Goal: Transaction & Acquisition: Purchase product/service

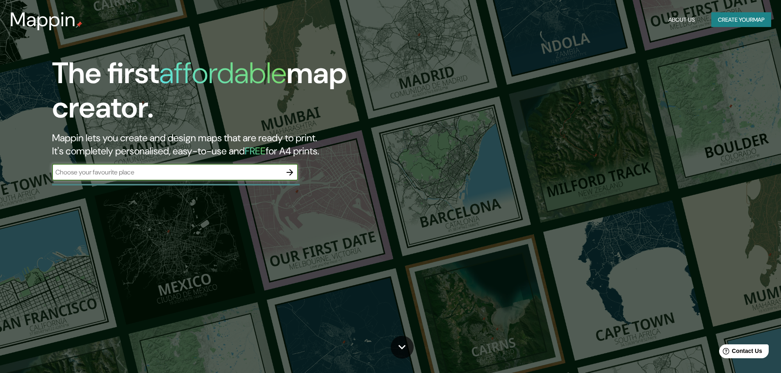
click at [288, 174] on icon "button" at bounding box center [290, 173] width 10 height 10
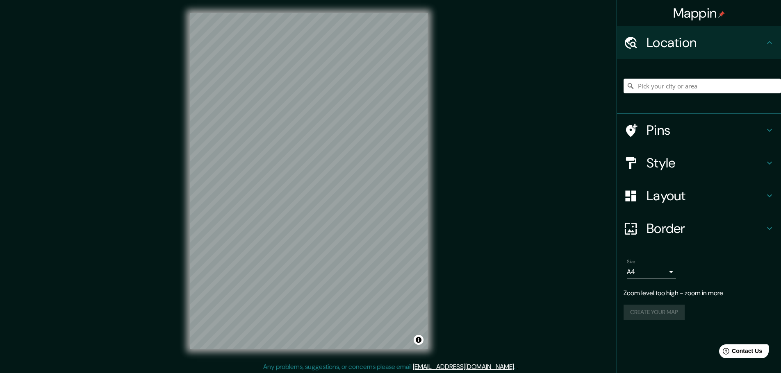
scroll to position [2, 0]
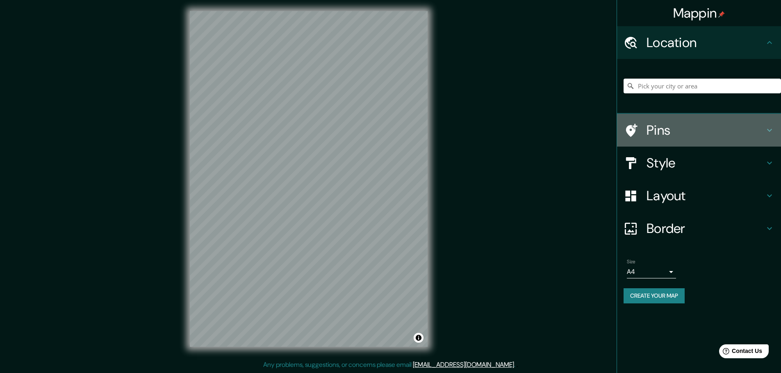
click at [670, 125] on h4 "Pins" at bounding box center [705, 130] width 118 height 16
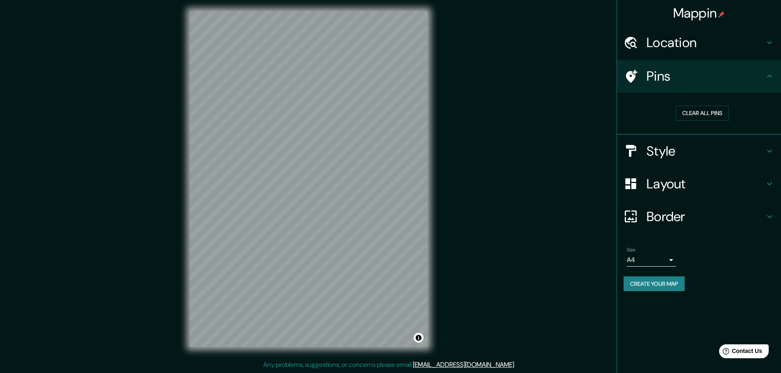
click at [677, 32] on div "Location" at bounding box center [699, 42] width 164 height 33
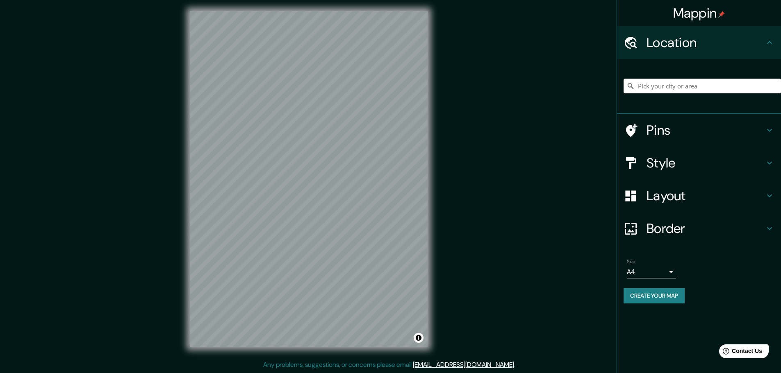
click at [684, 164] on h4 "Style" at bounding box center [705, 163] width 118 height 16
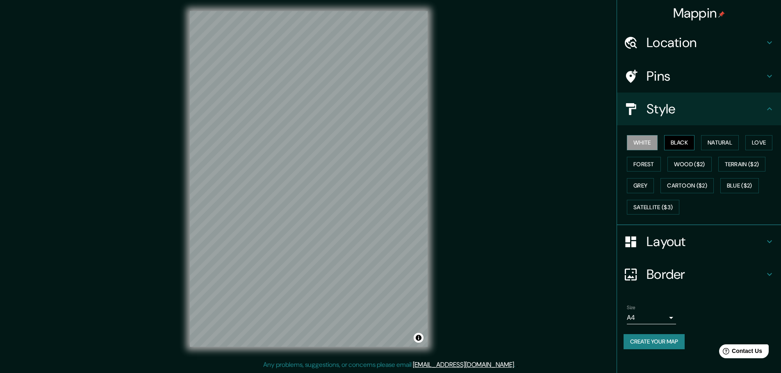
click at [672, 143] on button "Black" at bounding box center [679, 142] width 31 height 15
click at [648, 145] on button "White" at bounding box center [642, 142] width 31 height 15
click at [715, 141] on button "Natural" at bounding box center [720, 142] width 38 height 15
click at [657, 161] on button "Forest" at bounding box center [644, 164] width 34 height 15
click at [636, 189] on button "Grey" at bounding box center [640, 185] width 27 height 15
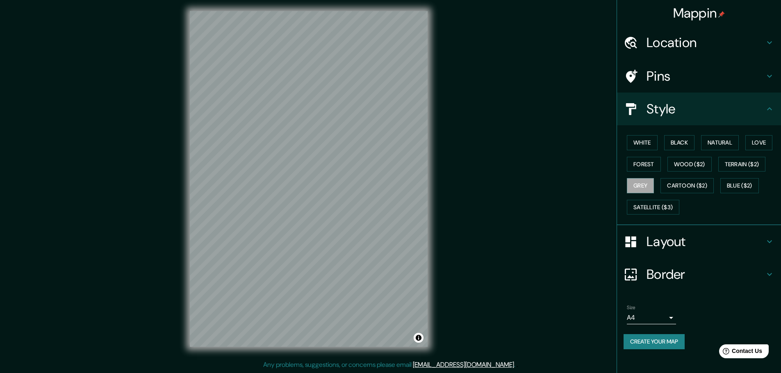
click at [681, 178] on div "White Black Natural Love Forest Wood ($2) Terrain ($2) Grey Cartoon ($2) Blue (…" at bounding box center [701, 175] width 157 height 86
click at [681, 189] on button "Cartoon ($2)" at bounding box center [686, 185] width 53 height 15
click at [664, 208] on button "Satellite ($3)" at bounding box center [653, 207] width 52 height 15
click at [720, 145] on button "Natural" at bounding box center [720, 142] width 38 height 15
click at [639, 164] on button "Forest" at bounding box center [644, 164] width 34 height 15
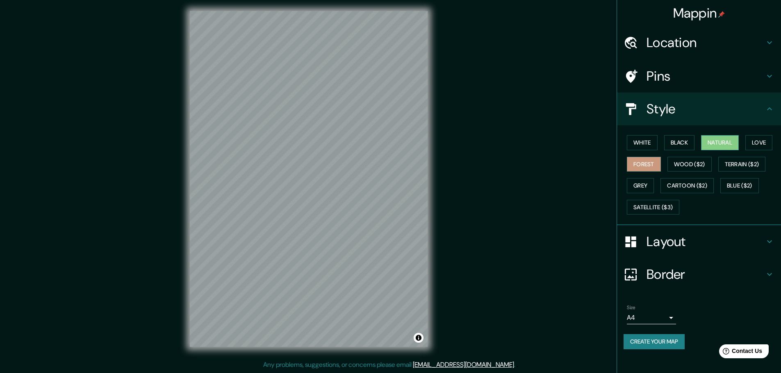
click at [738, 141] on button "Natural" at bounding box center [720, 142] width 38 height 15
click at [696, 241] on h4 "Layout" at bounding box center [705, 242] width 118 height 16
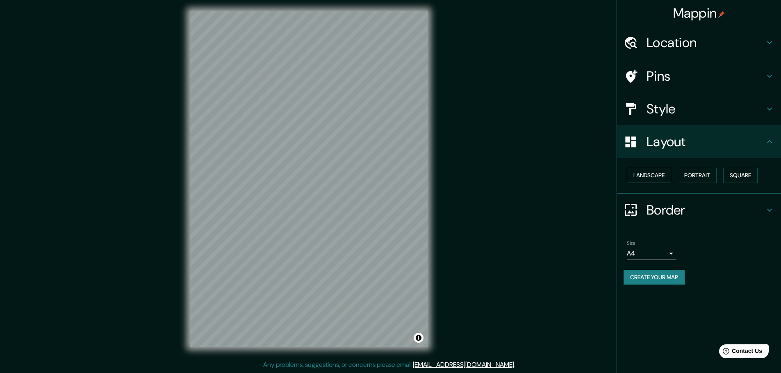
click at [654, 174] on button "Landscape" at bounding box center [649, 175] width 44 height 15
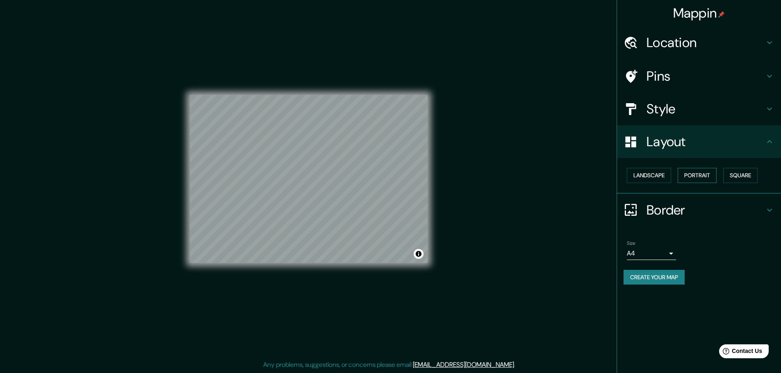
click at [684, 174] on button "Portrait" at bounding box center [696, 175] width 39 height 15
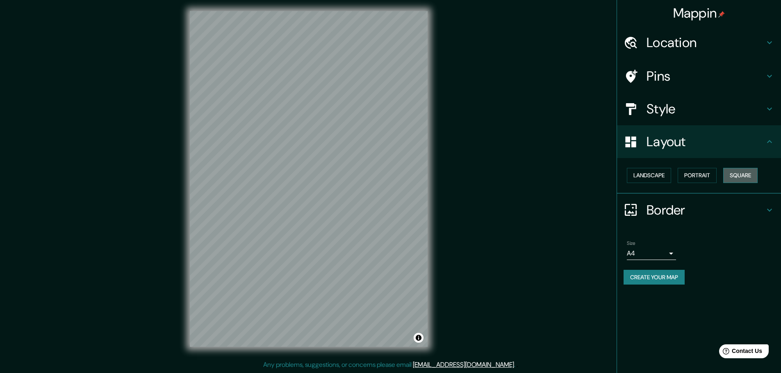
click at [731, 173] on button "Square" at bounding box center [740, 175] width 34 height 15
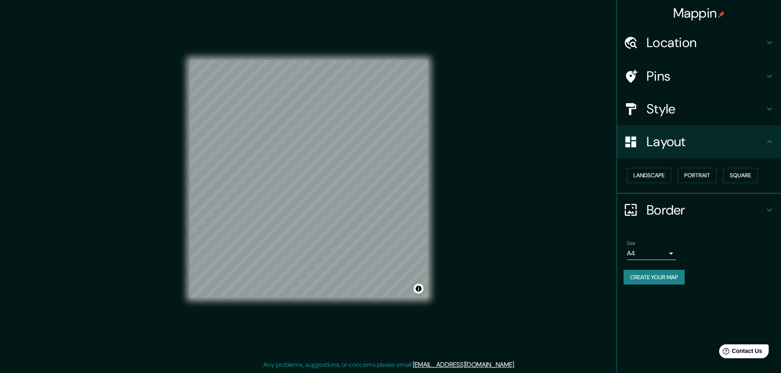
click at [665, 213] on h4 "Border" at bounding box center [705, 210] width 118 height 16
